Goal: Information Seeking & Learning: Learn about a topic

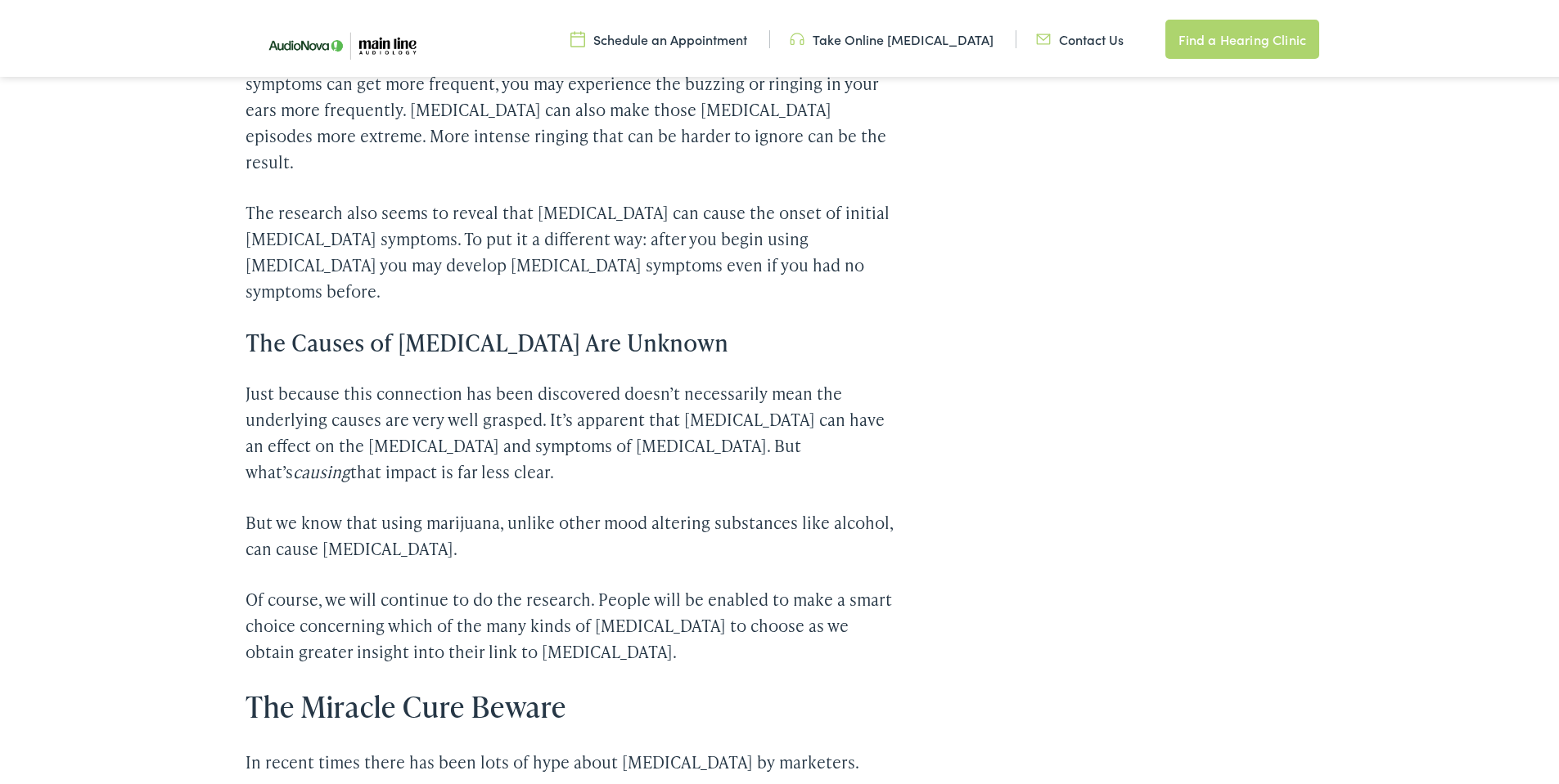
scroll to position [2010, 0]
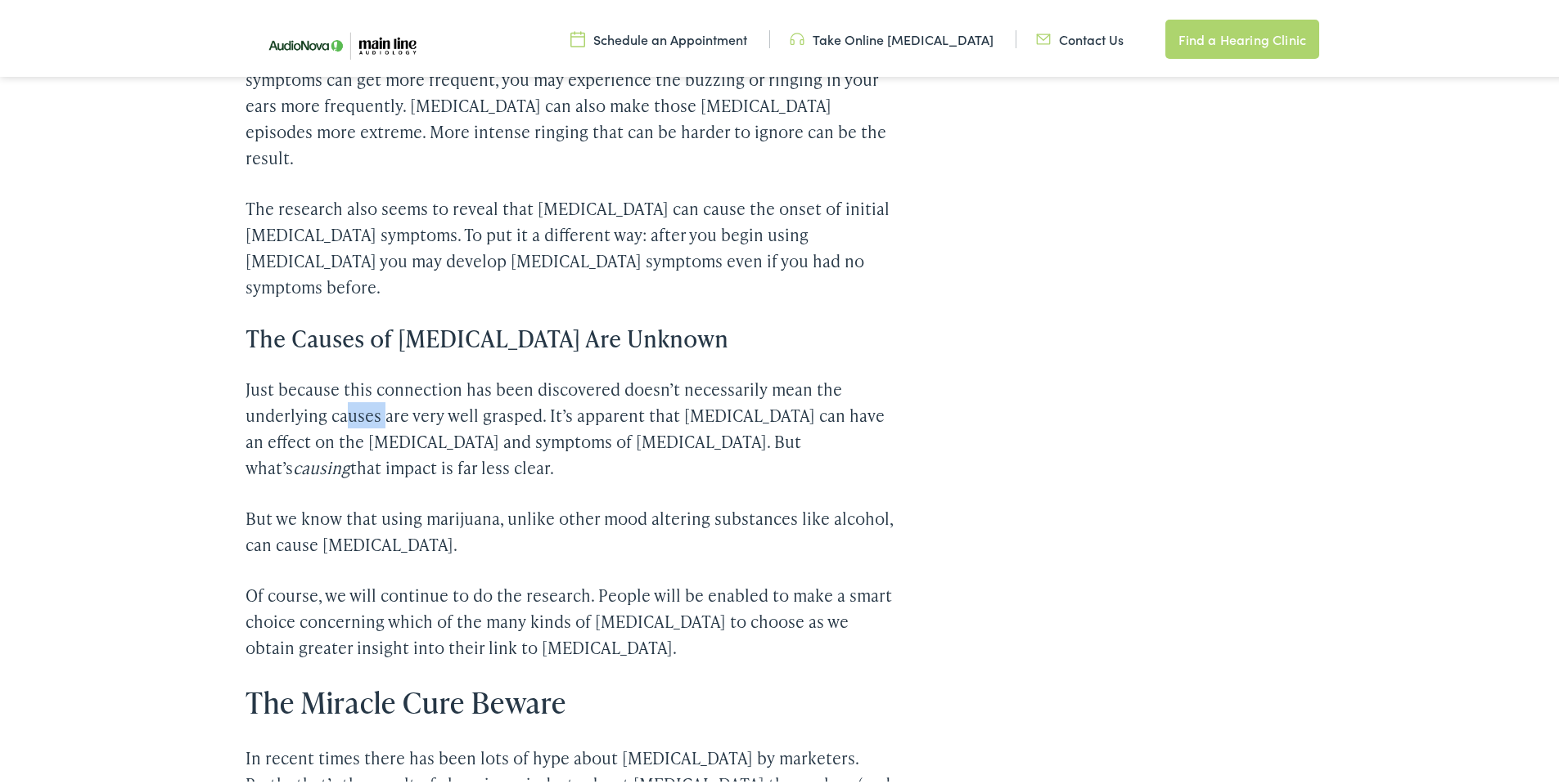
drag, startPoint x: 338, startPoint y: 302, endPoint x: 387, endPoint y: 306, distance: 49.2
click at [381, 373] on p "Just because this connection has been discovered doesn’t necessarily mean the u…" at bounding box center [569, 425] width 648 height 104
click at [466, 373] on p "Just because this connection has been discovered doesn’t necessarily mean the u…" at bounding box center [569, 425] width 648 height 104
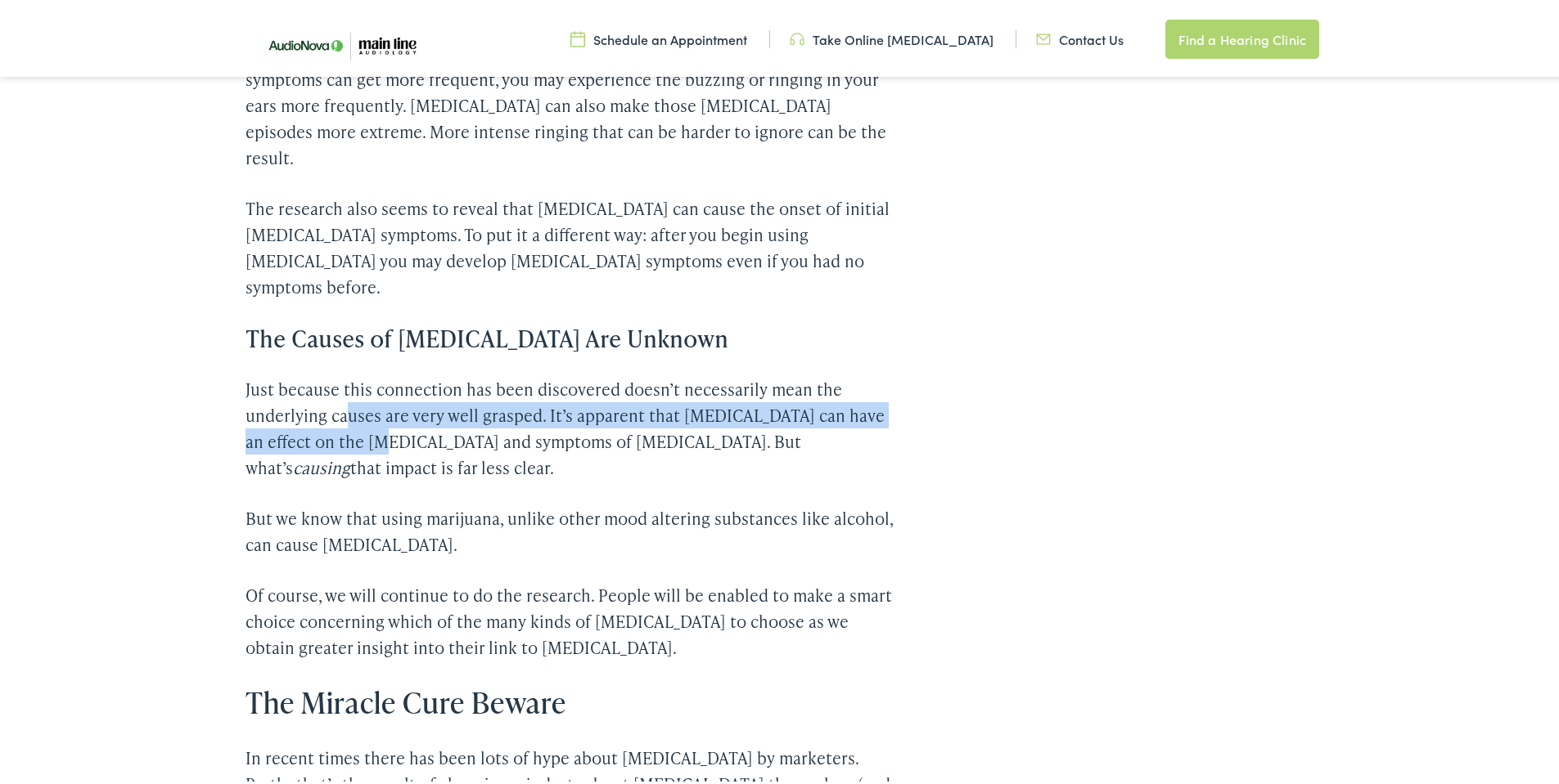
drag, startPoint x: 338, startPoint y: 319, endPoint x: 380, endPoint y: 322, distance: 42.1
click at [380, 373] on p "Just because this connection has been discovered doesn’t necessarily mean the u…" at bounding box center [569, 425] width 648 height 104
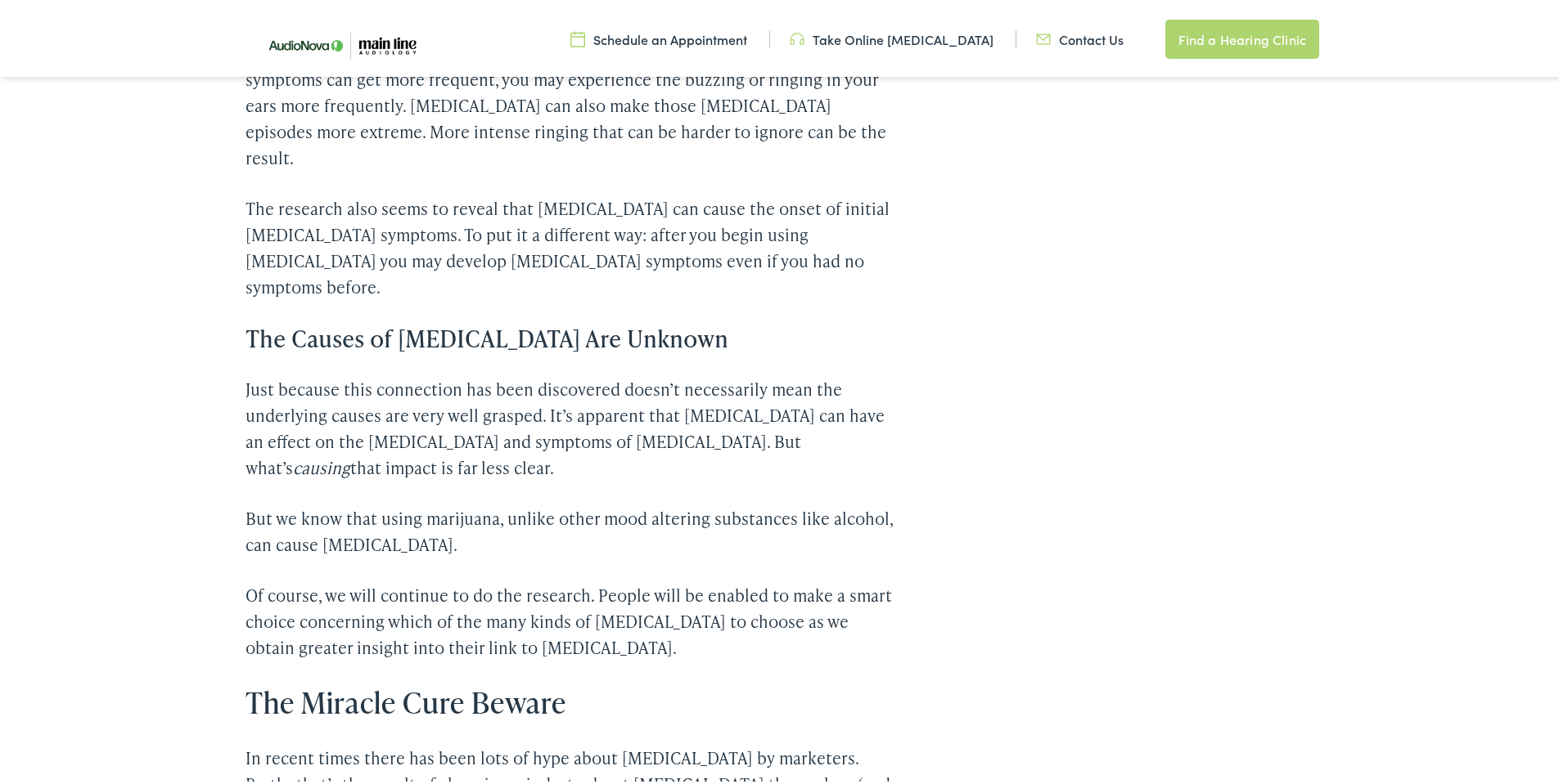
click at [392, 373] on p "Just because this connection has been discovered doesn’t necessarily mean the u…" at bounding box center [569, 425] width 648 height 104
drag, startPoint x: 560, startPoint y: 337, endPoint x: 684, endPoint y: 337, distance: 124.0
click at [684, 373] on p "Just because this connection has been discovered doesn’t necessarily mean the u…" at bounding box center [569, 425] width 648 height 104
click at [350, 453] on em "causing" at bounding box center [321, 465] width 57 height 23
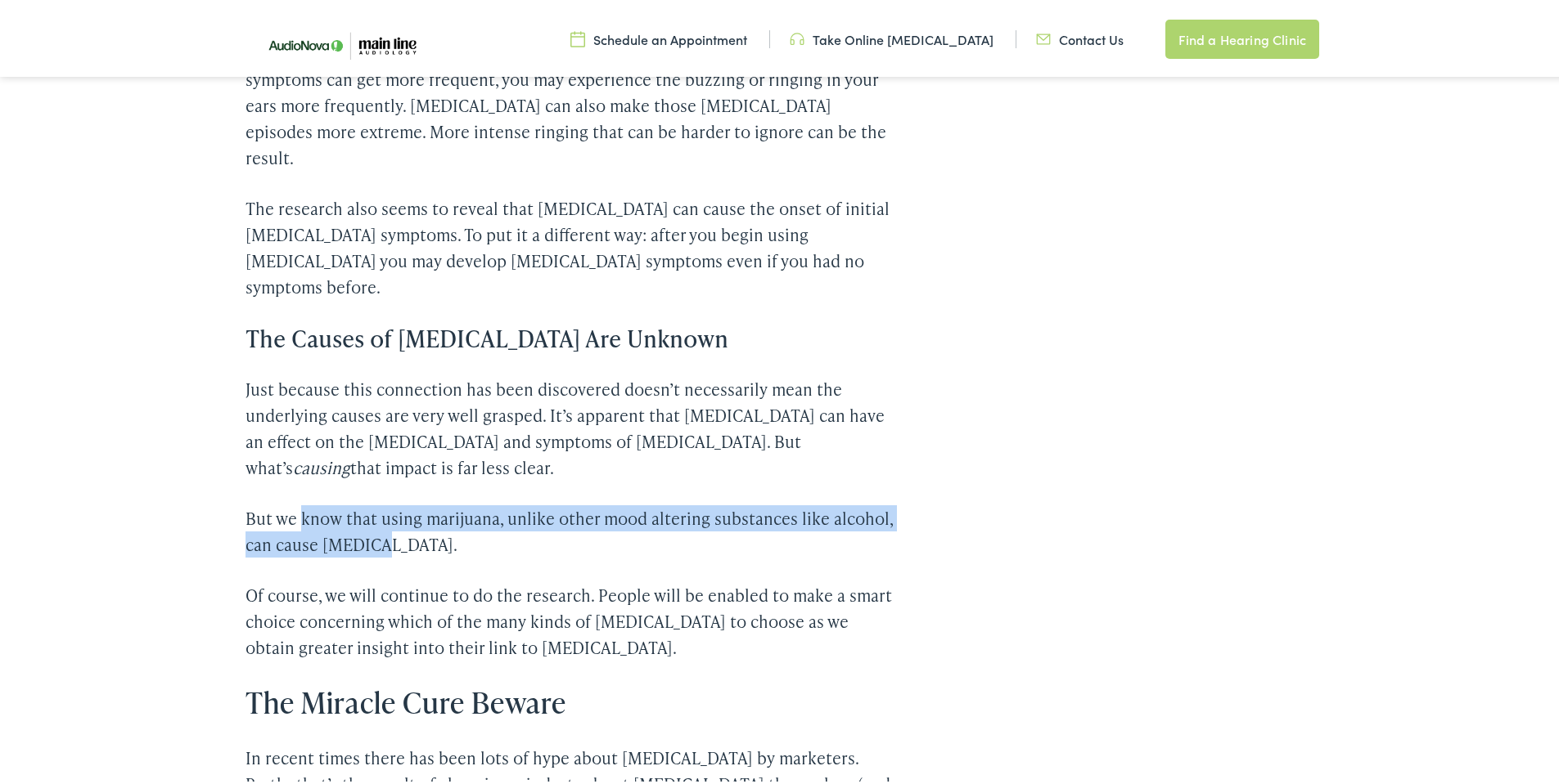
drag, startPoint x: 293, startPoint y: 405, endPoint x: 363, endPoint y: 431, distance: 74.7
click at [363, 502] on p "But we know that using marijuana, unlike other mood altering substances like al…" at bounding box center [569, 528] width 648 height 53
drag, startPoint x: 364, startPoint y: 413, endPoint x: 367, endPoint y: 430, distance: 17.3
click at [367, 502] on p "But we know that using marijuana, unlike other mood altering substances like al…" at bounding box center [569, 528] width 648 height 53
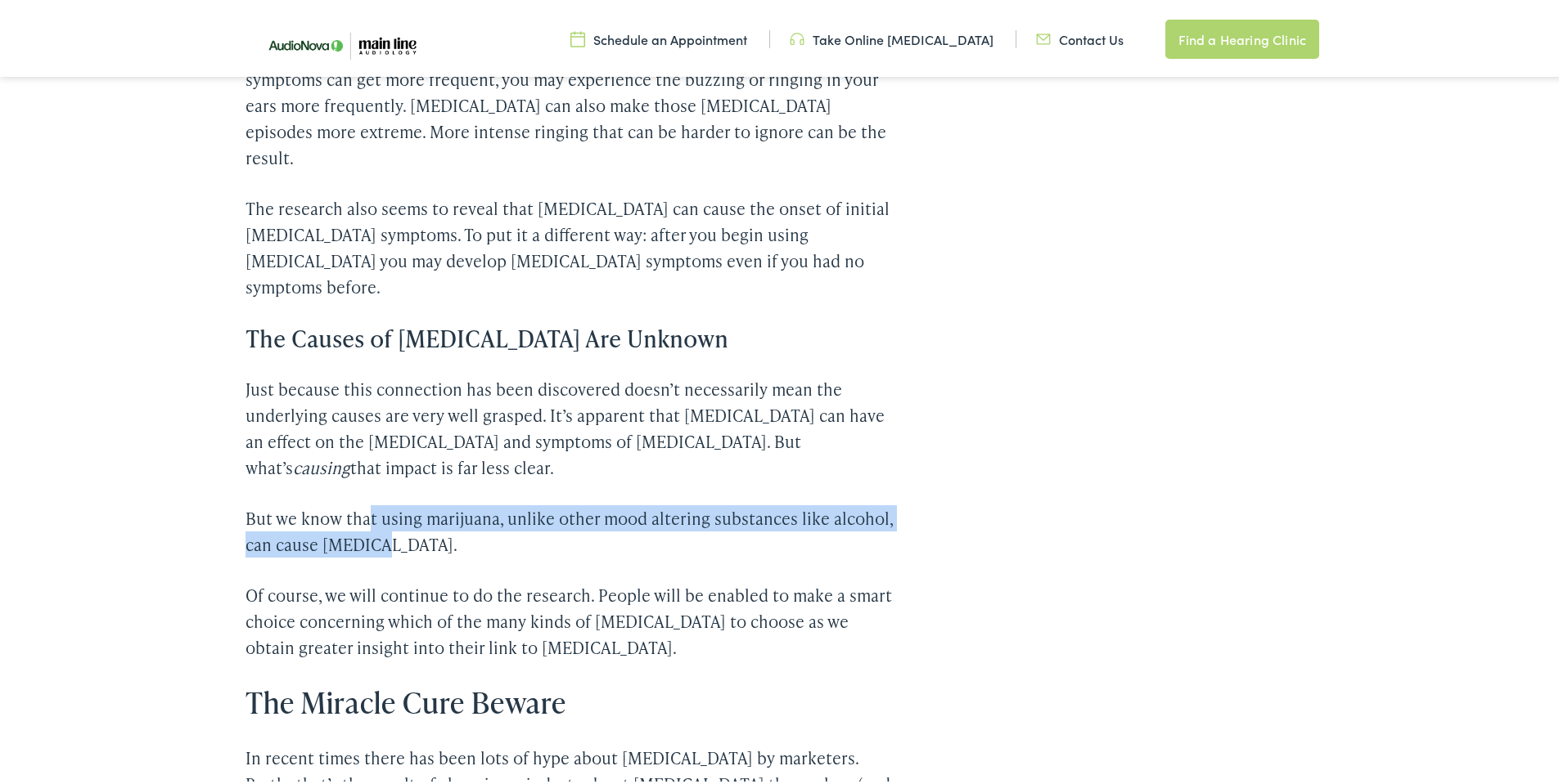
click at [367, 502] on p "But we know that using marijuana, unlike other mood altering substances like al…" at bounding box center [569, 528] width 648 height 53
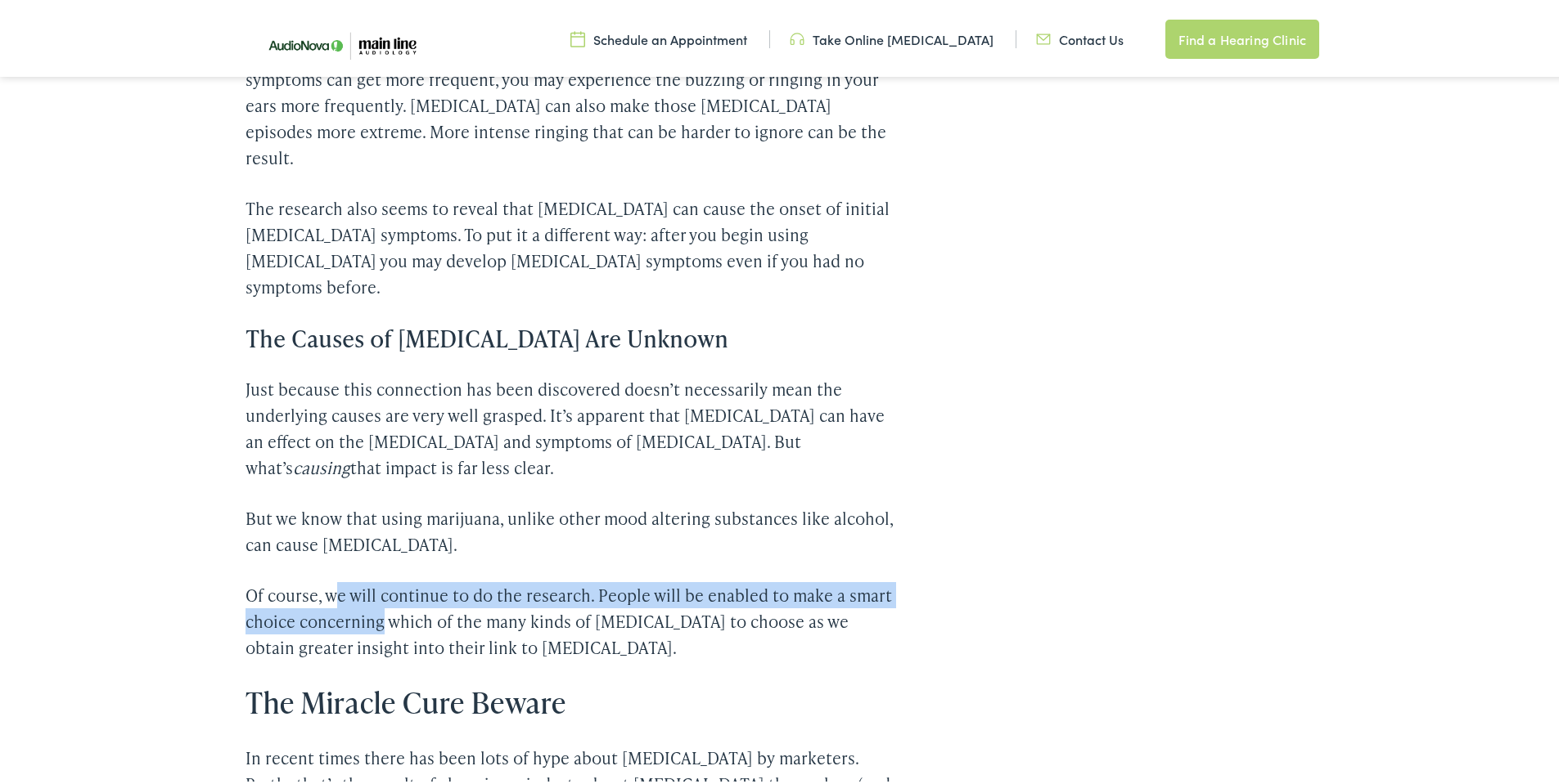
drag, startPoint x: 333, startPoint y: 481, endPoint x: 376, endPoint y: 511, distance: 52.4
click at [376, 579] on p "Of course, we will continue to do the research. People will be enabled to make …" at bounding box center [569, 619] width 648 height 78
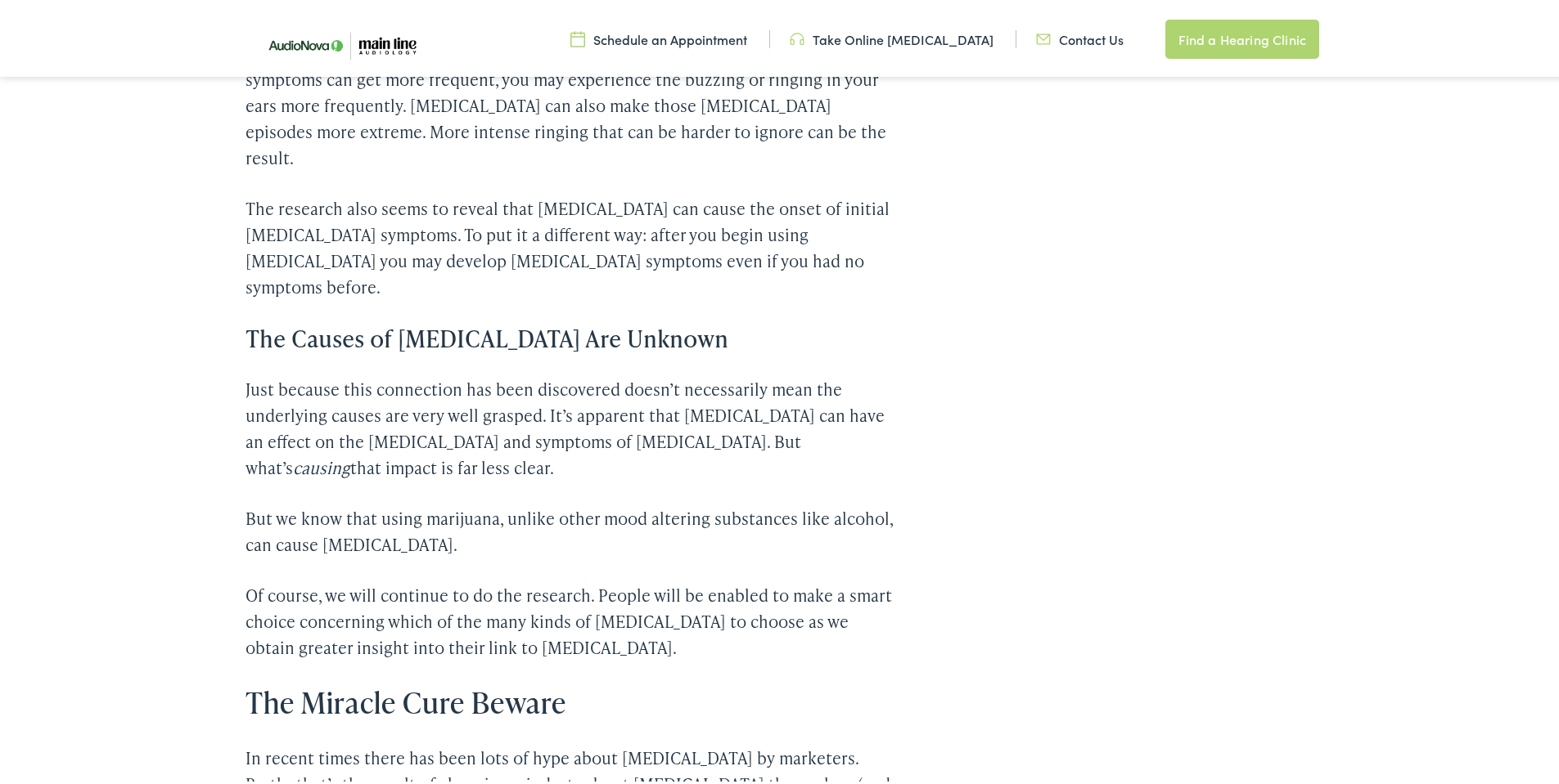
click at [402, 579] on p "Of course, we will continue to do the research. People will be enabled to make …" at bounding box center [569, 619] width 648 height 78
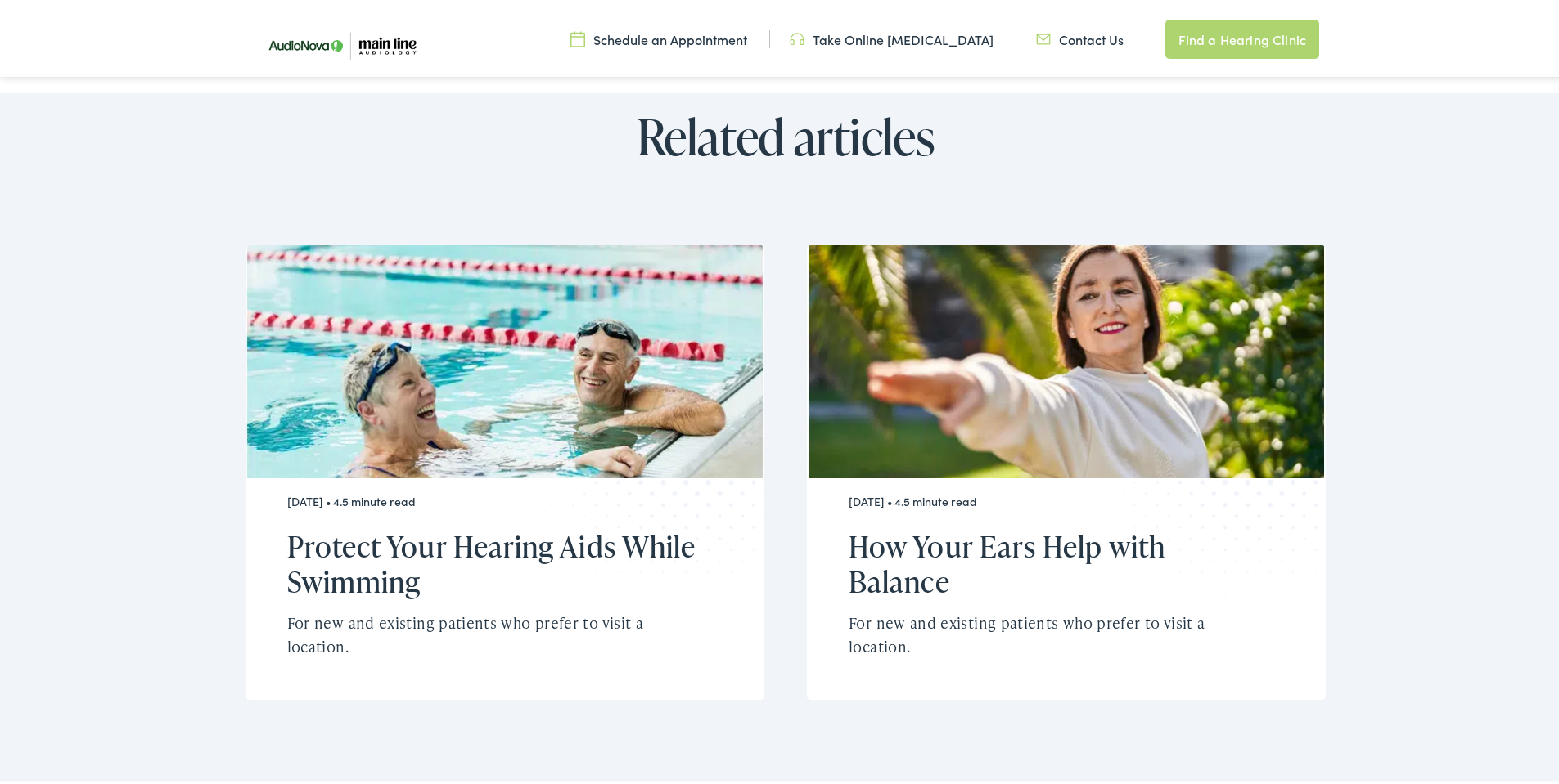
scroll to position [0, 0]
